Goal: Task Accomplishment & Management: Complete application form

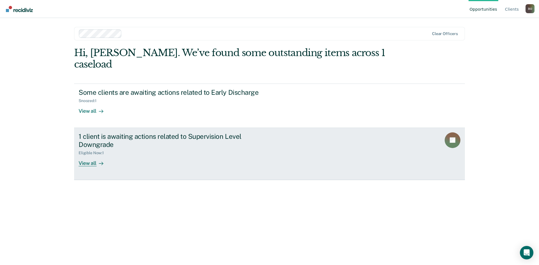
click at [219, 132] on div "1 client is awaiting actions related to Supervision Level Downgrade" at bounding box center [177, 140] width 197 height 16
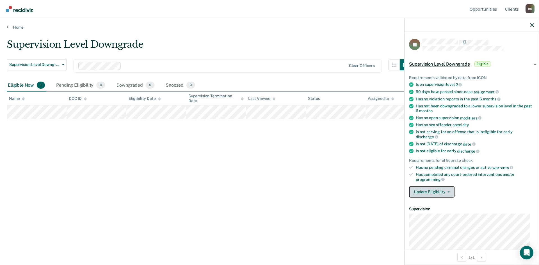
click at [433, 191] on button "Update Eligibility" at bounding box center [431, 191] width 45 height 11
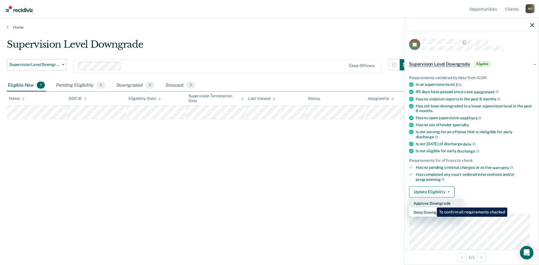
click at [432, 203] on button "Approve Downgrade" at bounding box center [436, 203] width 54 height 9
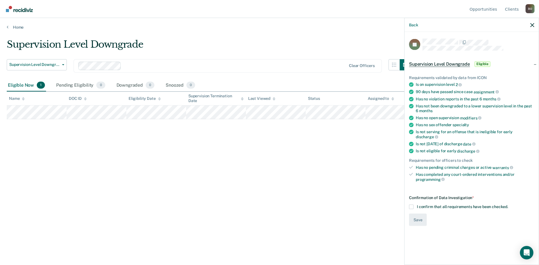
click at [410, 204] on span at bounding box center [411, 206] width 4 height 4
click at [508, 204] on input "I confirm that all requirements have been checked." at bounding box center [508, 204] width 0 height 0
click at [414, 215] on button "Save" at bounding box center [418, 219] width 18 height 13
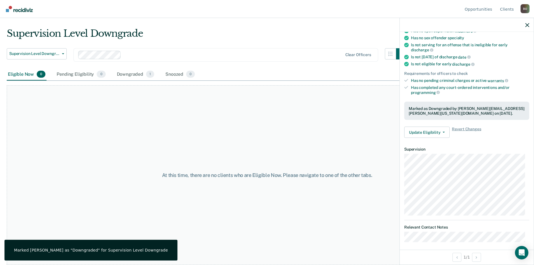
scroll to position [90, 0]
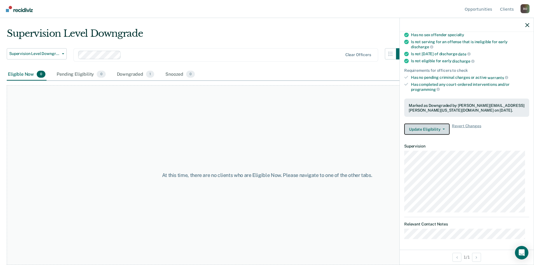
click at [438, 130] on button "Update Eligibility" at bounding box center [427, 129] width 45 height 11
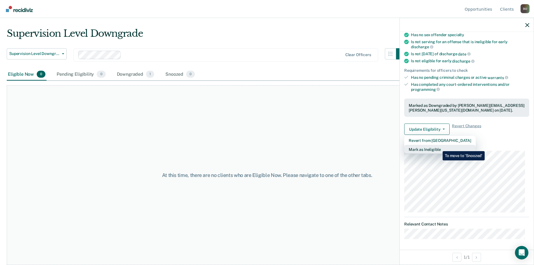
click at [439, 147] on button "Mark as Ineligible" at bounding box center [441, 149] width 72 height 9
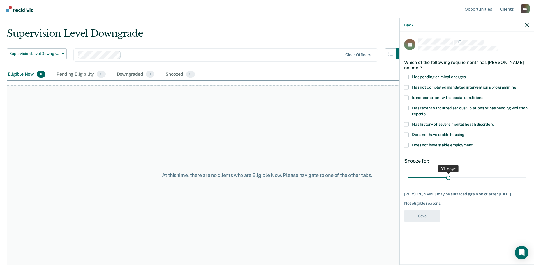
drag, startPoint x: 445, startPoint y: 181, endPoint x: 448, endPoint y: 181, distance: 3.4
type input "31"
click at [448, 181] on input "range" at bounding box center [467, 178] width 118 height 10
click at [408, 144] on span at bounding box center [407, 145] width 4 height 4
click at [473, 143] on input "Does not have stable employment" at bounding box center [473, 143] width 0 height 0
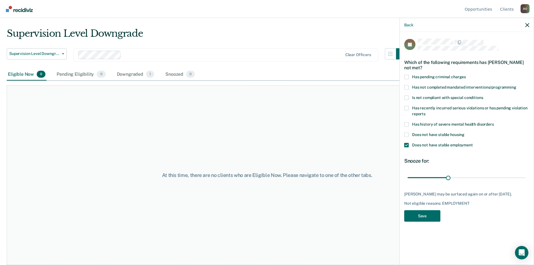
click at [408, 144] on span at bounding box center [407, 145] width 4 height 4
click at [473, 143] on input "Does not have stable employment" at bounding box center [473, 143] width 0 height 0
click at [407, 79] on label "Has pending criminal charges" at bounding box center [467, 78] width 125 height 6
click at [466, 75] on input "Has pending criminal charges" at bounding box center [466, 75] width 0 height 0
click at [422, 218] on button "Save" at bounding box center [423, 216] width 36 height 12
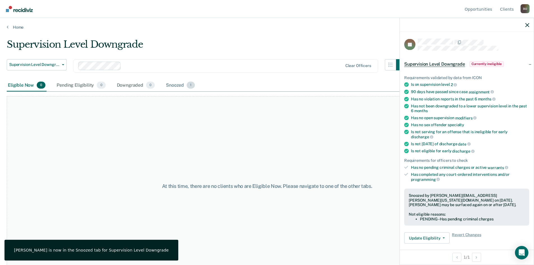
click at [183, 89] on div "Snoozed 1" at bounding box center [180, 85] width 31 height 12
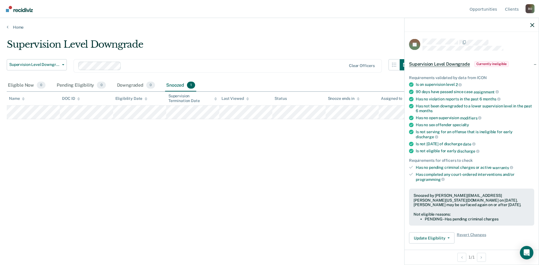
click at [304, 114] on tr at bounding box center [269, 112] width 525 height 14
